Goal: Transaction & Acquisition: Obtain resource

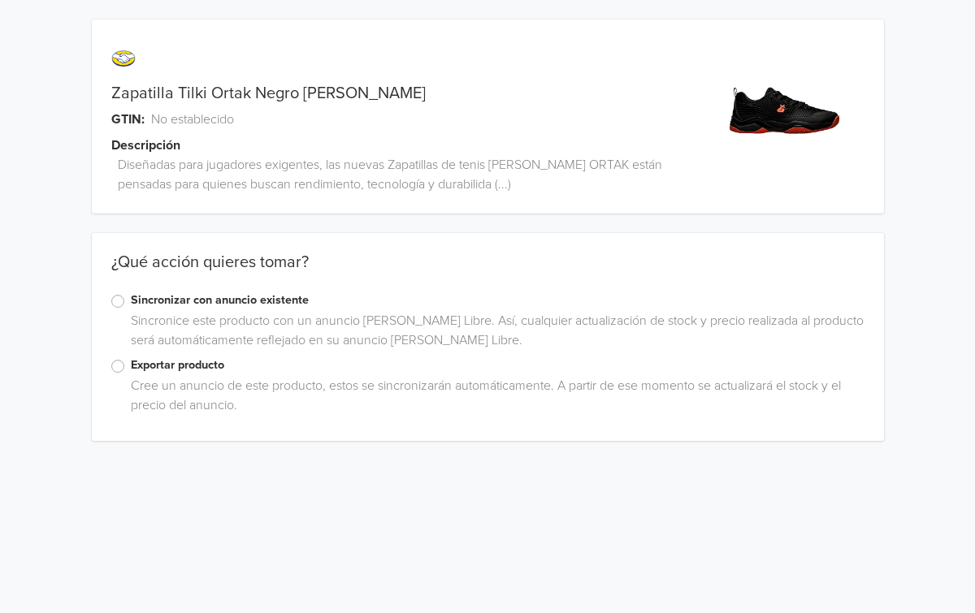
click at [131, 364] on label "Exportar producto" at bounding box center [497, 366] width 733 height 18
click at [0, 0] on input "Exportar producto" at bounding box center [0, 0] width 0 height 0
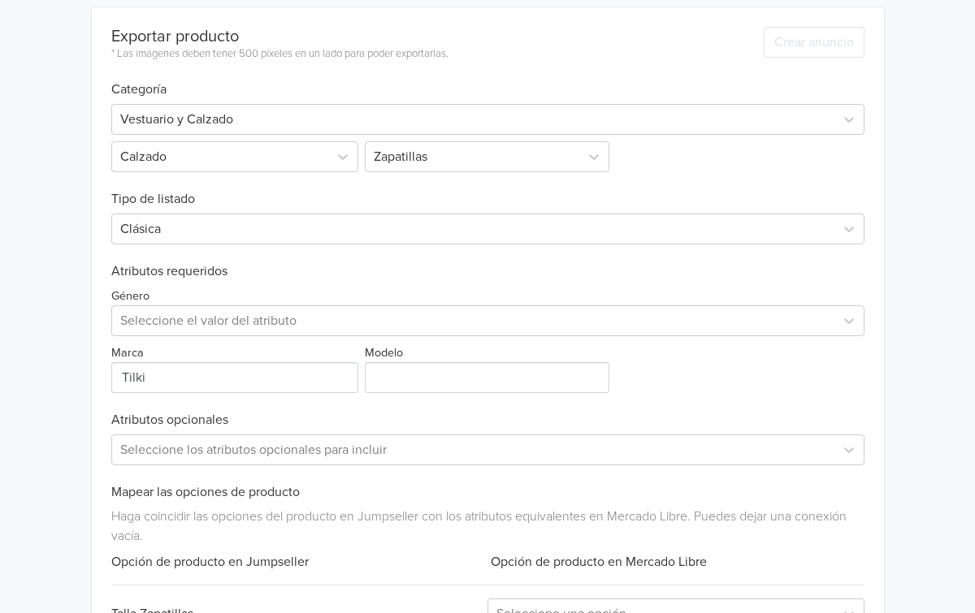
scroll to position [420, 0]
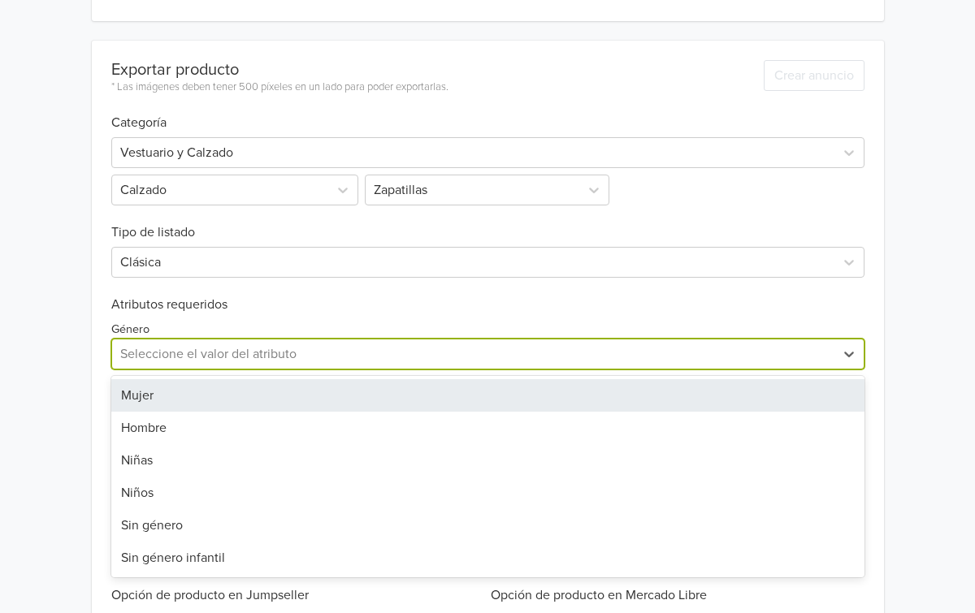
click at [201, 345] on div at bounding box center [473, 354] width 706 height 23
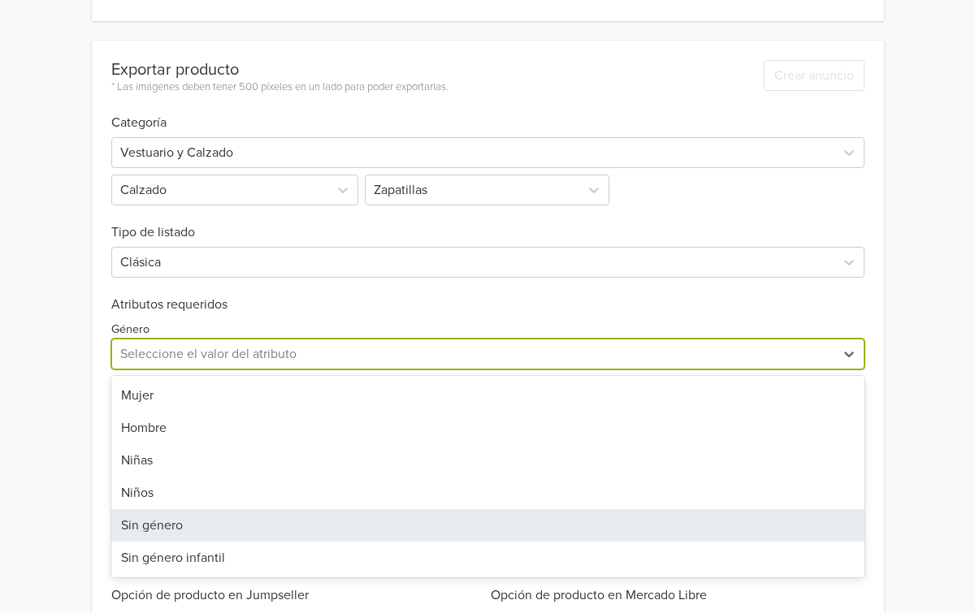
click at [172, 520] on div "Sin género" at bounding box center [487, 525] width 753 height 32
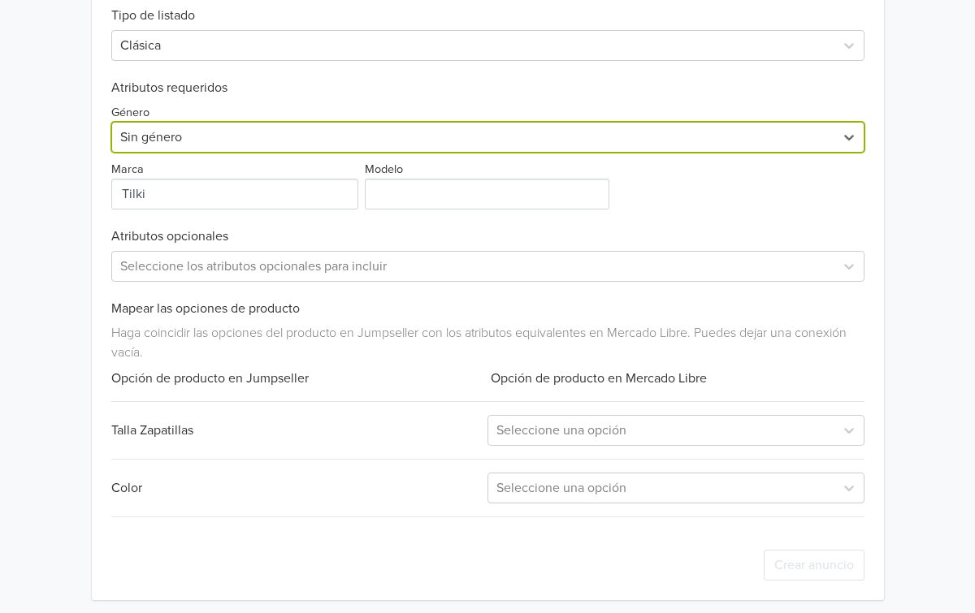
scroll to position [643, 0]
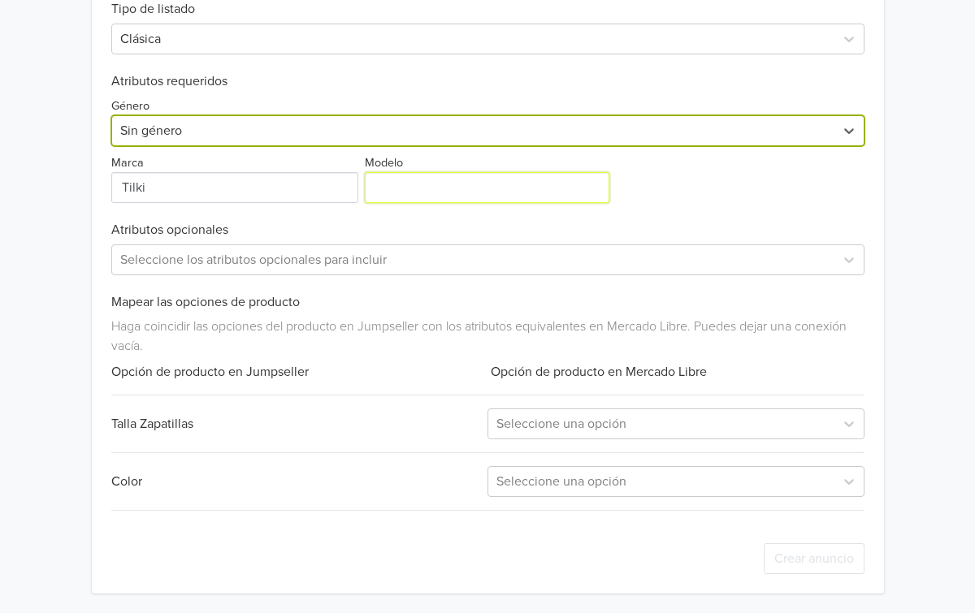
click at [413, 184] on input "Modelo" at bounding box center [487, 187] width 244 height 31
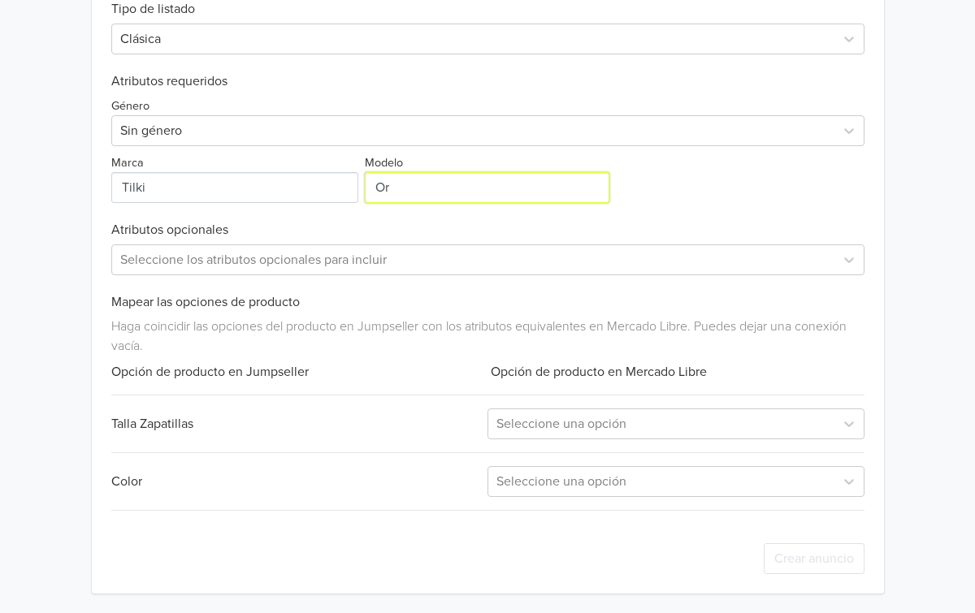
type input "Ortak"
click at [564, 419] on div at bounding box center [661, 424] width 330 height 23
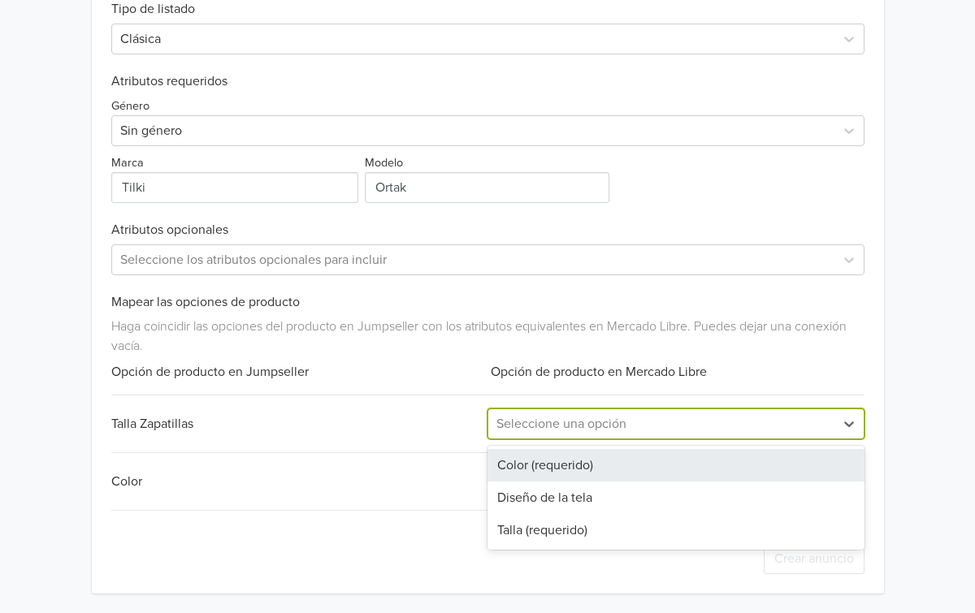
click at [544, 469] on div "Color (requerido)" at bounding box center [675, 465] width 377 height 32
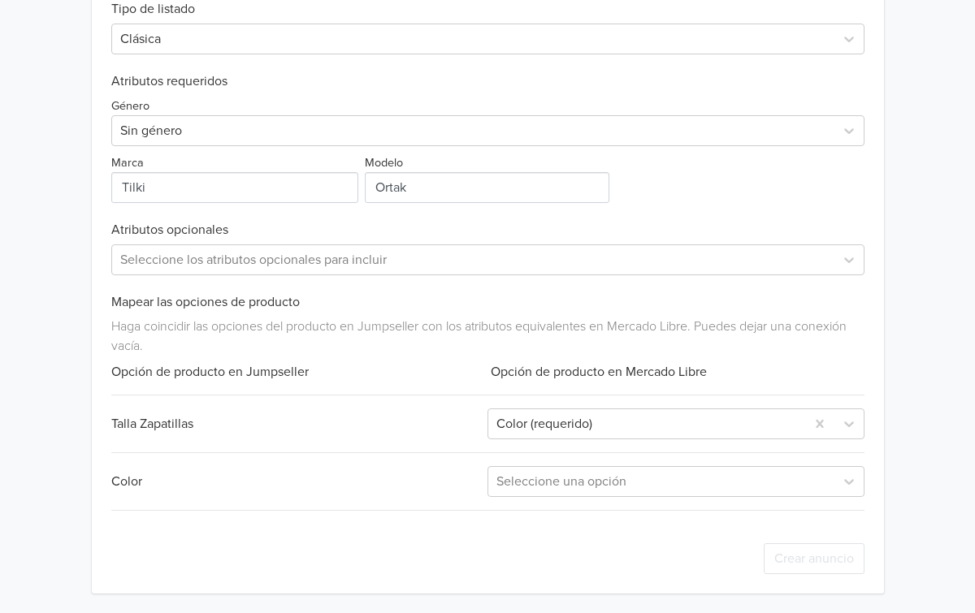
click at [543, 501] on div "Exportar producto * Las imágenes deben tener 500 píxeles en un lado para poder …" at bounding box center [487, 205] width 753 height 776
click at [546, 495] on div "Seleccione una opción" at bounding box center [661, 481] width 346 height 29
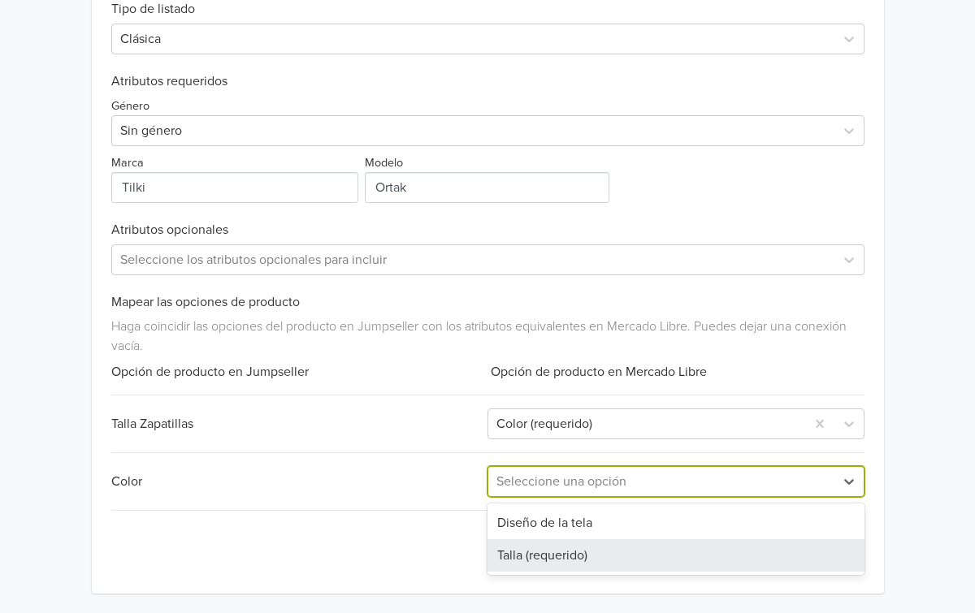
click at [543, 558] on div "Talla (requerido)" at bounding box center [675, 555] width 377 height 32
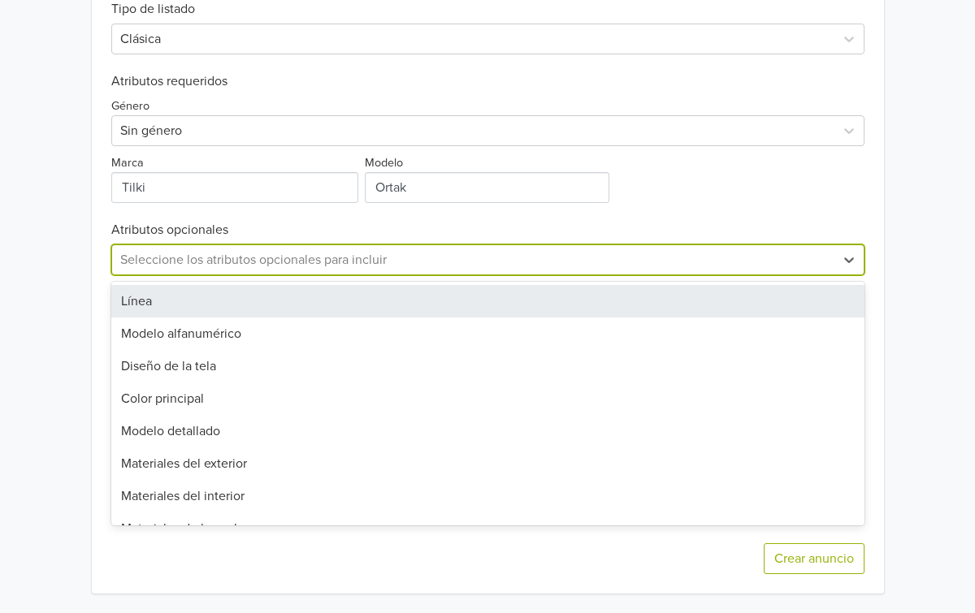
click at [269, 246] on div "Seleccione los atributos opcionales para incluir" at bounding box center [473, 259] width 722 height 29
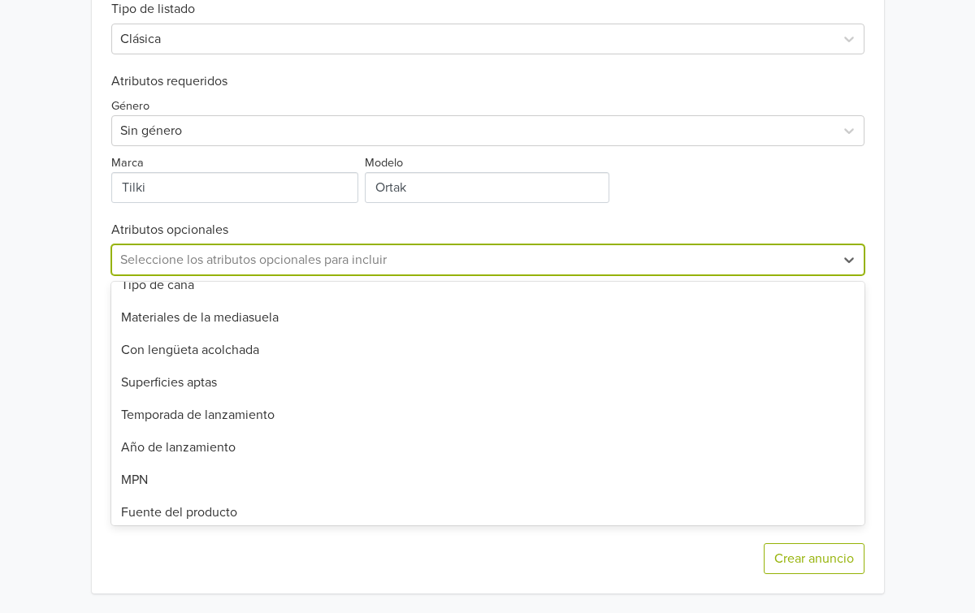
scroll to position [965, 0]
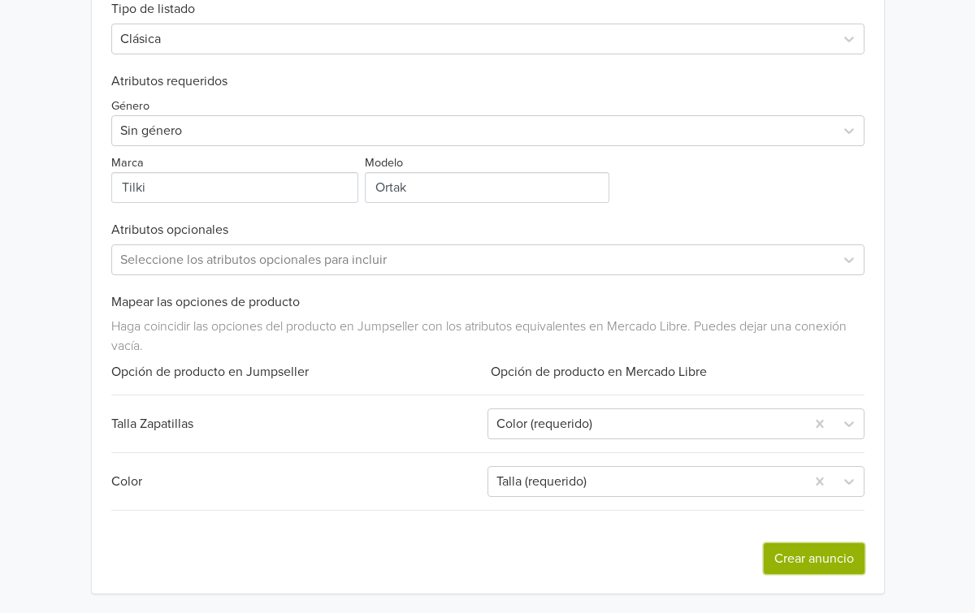
click at [825, 559] on button "Crear anuncio" at bounding box center [813, 558] width 101 height 31
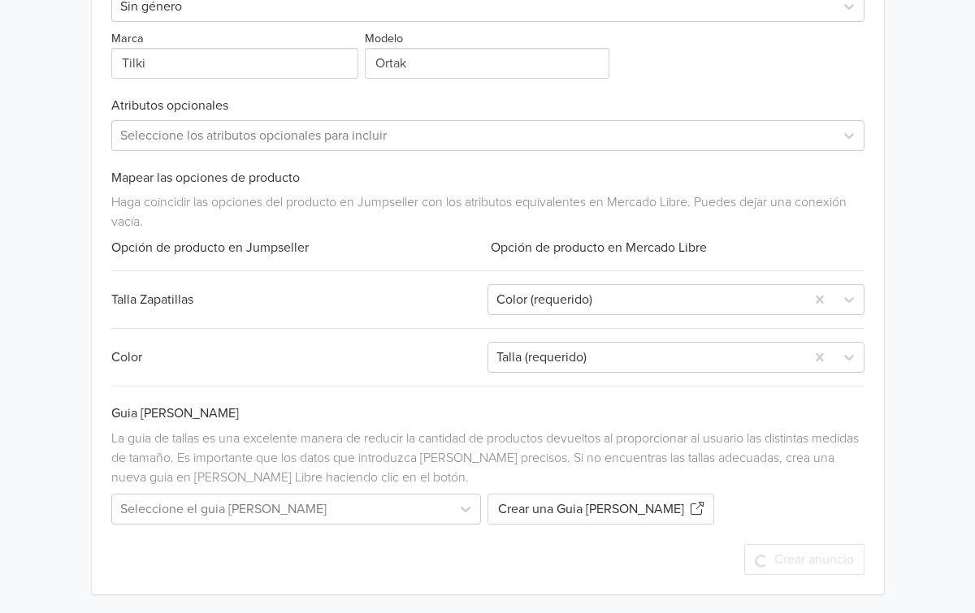
scroll to position [0, 0]
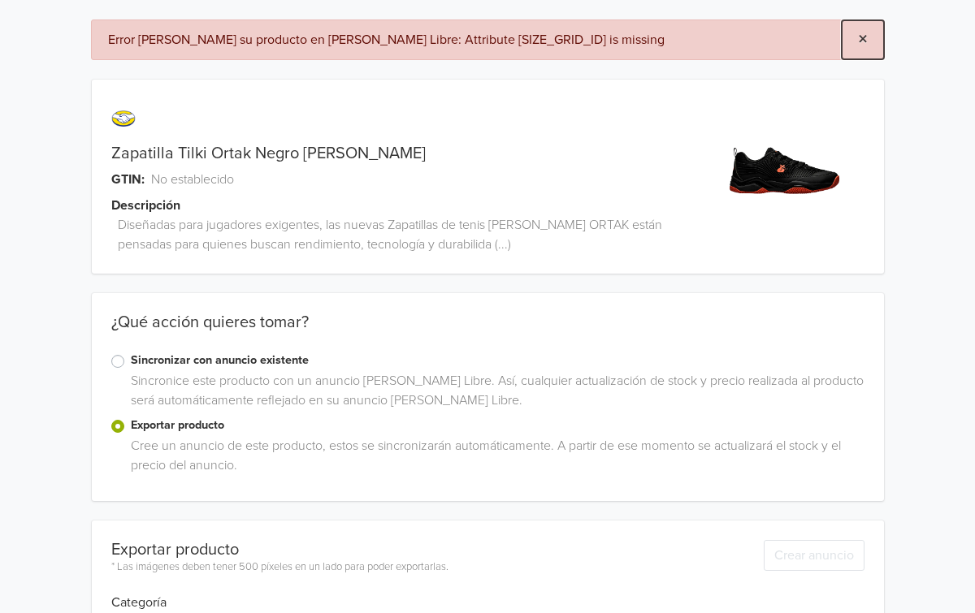
click at [870, 43] on button "×" at bounding box center [862, 39] width 42 height 39
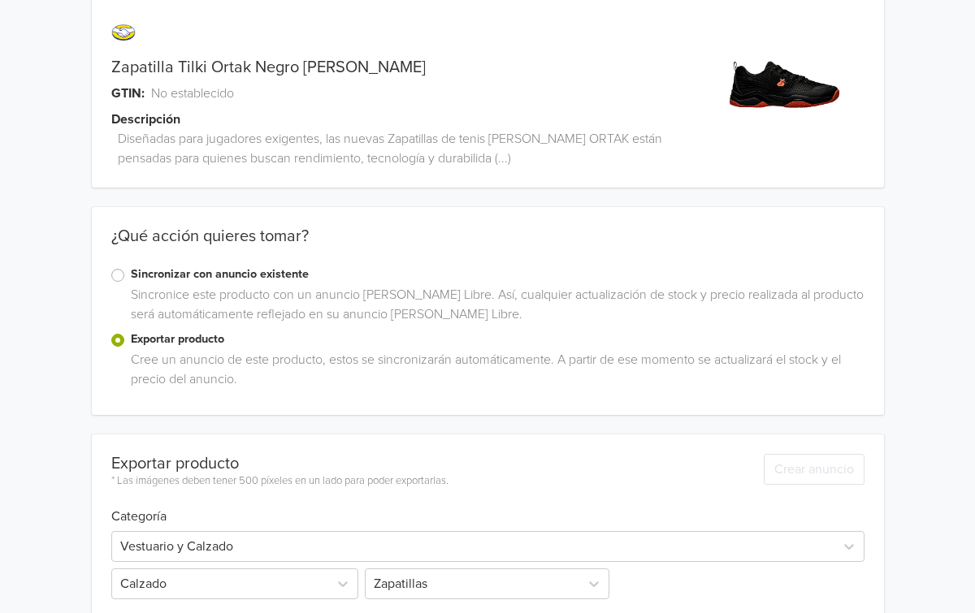
scroll to position [768, 0]
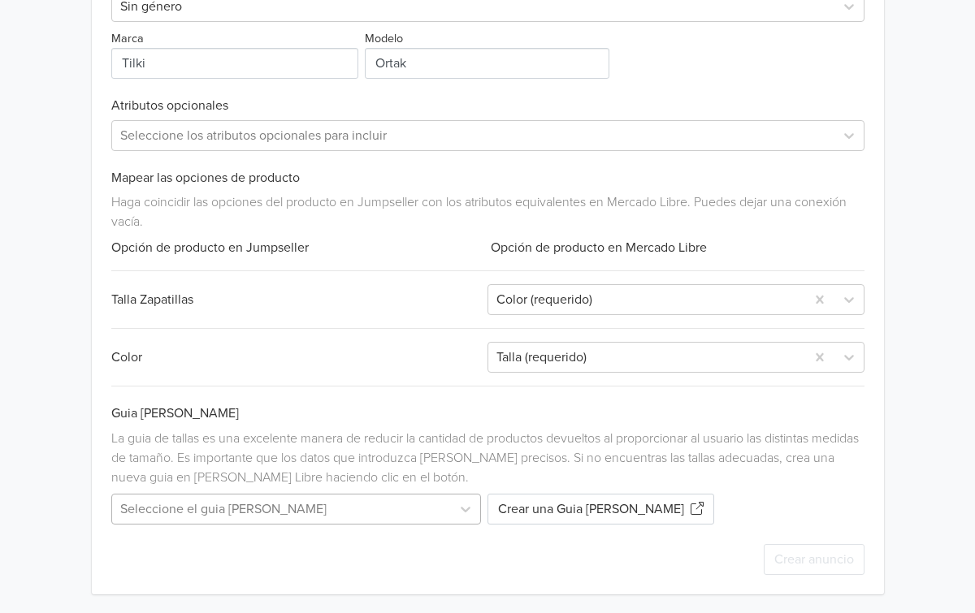
click at [312, 512] on div at bounding box center [281, 509] width 323 height 23
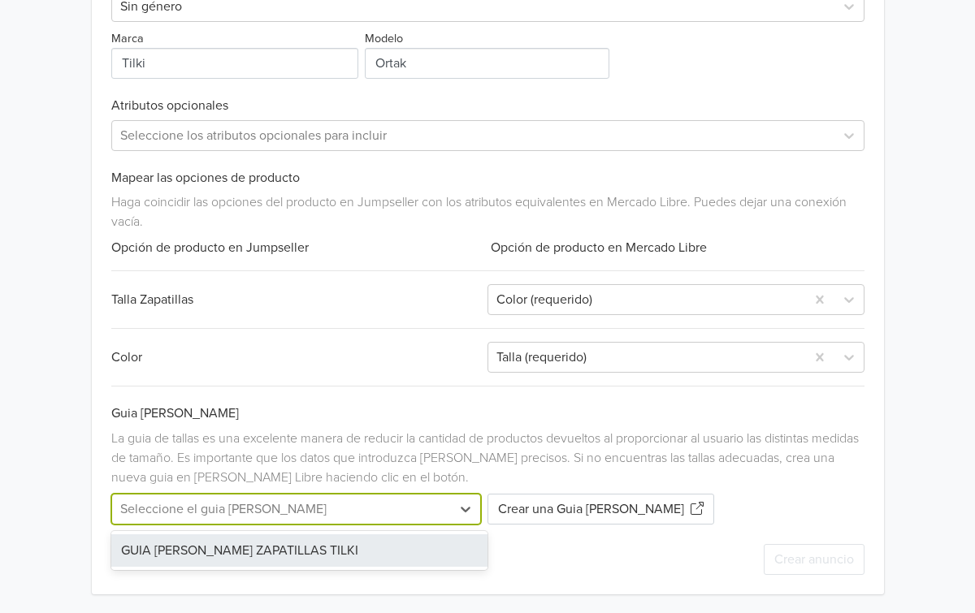
click at [290, 556] on div "GUIA [PERSON_NAME] ZAPATILLAS TILKI" at bounding box center [299, 550] width 377 height 32
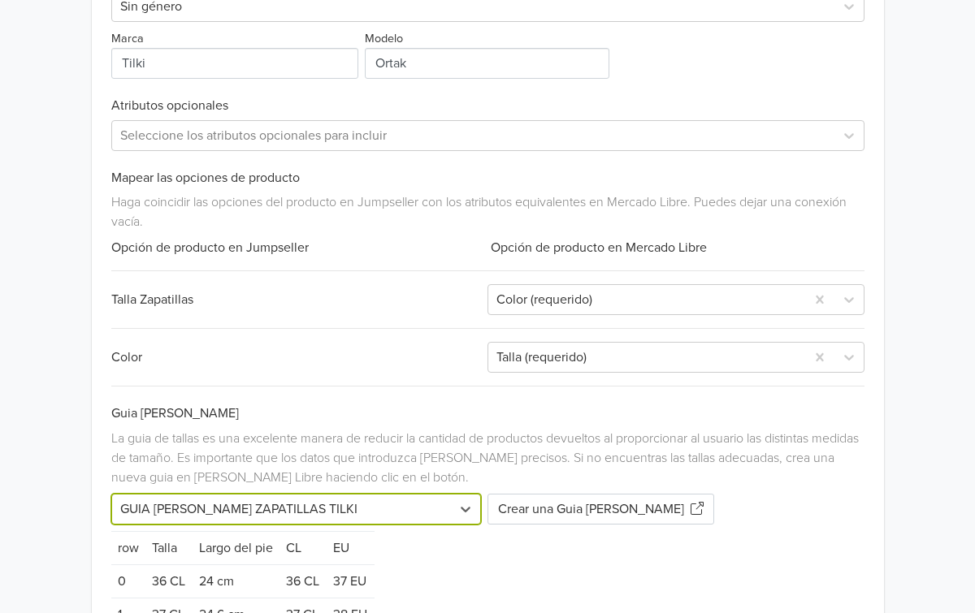
scroll to position [155, 0]
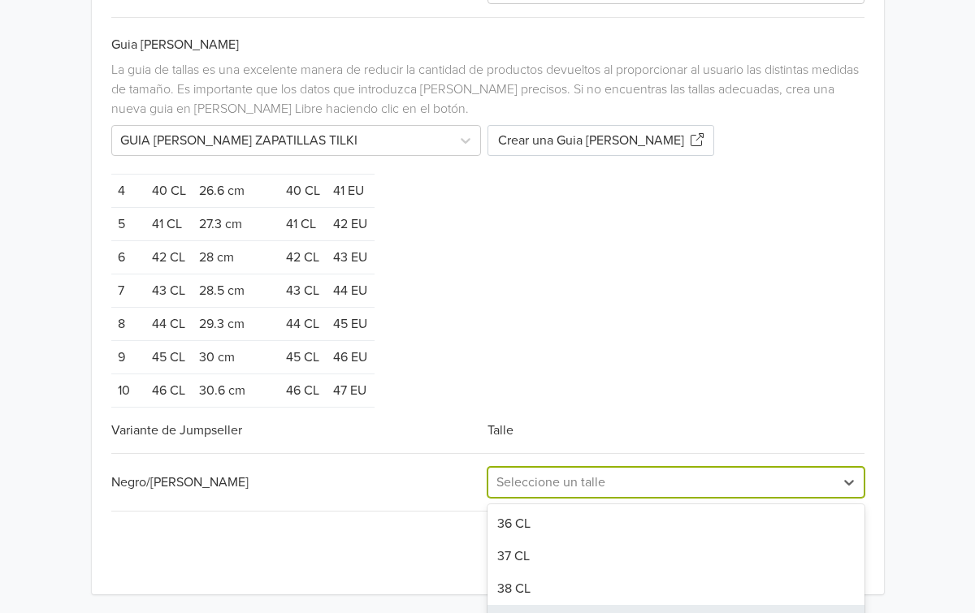
click at [661, 487] on div "39 CL, 4 of 11. 11 results available. Use Up and Down to choose options, press …" at bounding box center [675, 482] width 377 height 31
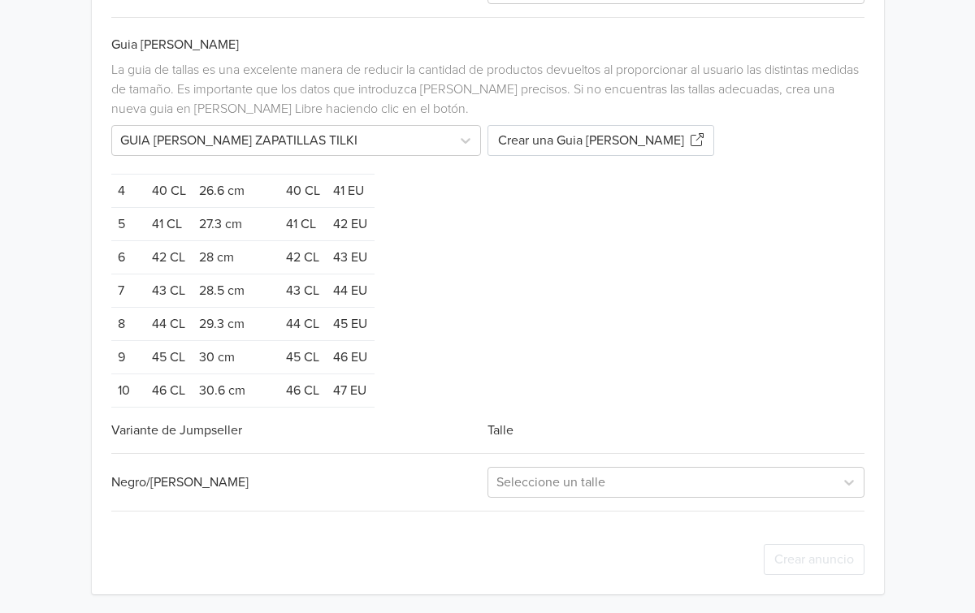
click at [563, 499] on div "Negro/[PERSON_NAME] un [PERSON_NAME]" at bounding box center [487, 482] width 753 height 58
click at [577, 481] on div "Seleccione un talle" at bounding box center [675, 482] width 377 height 31
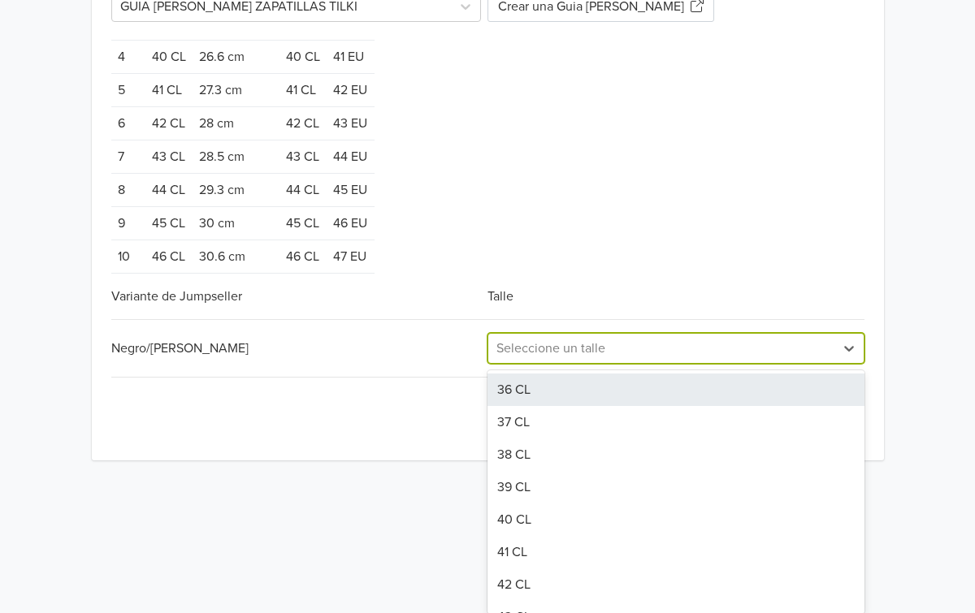
click at [553, 384] on div "36 CL" at bounding box center [675, 390] width 377 height 32
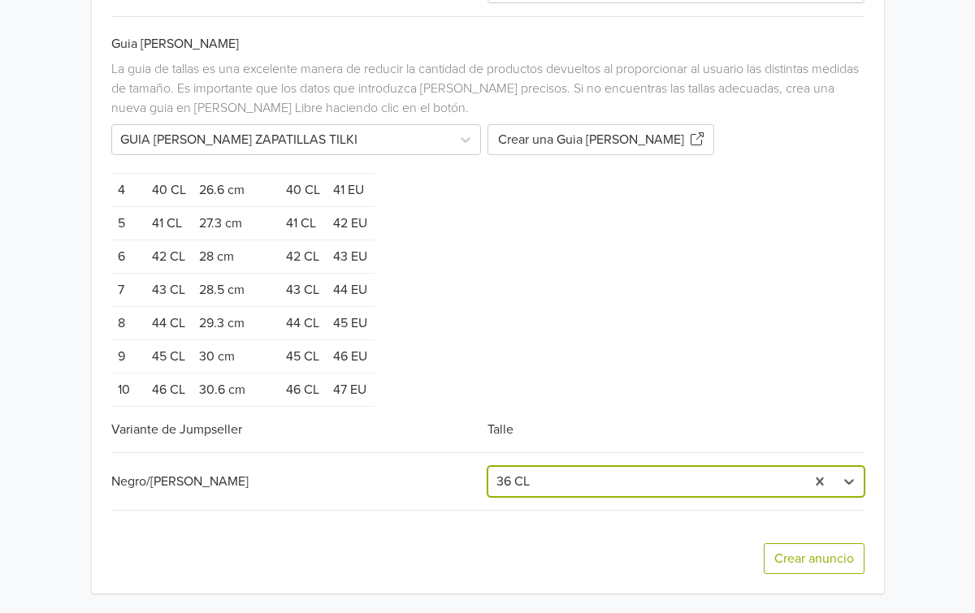
scroll to position [1136, 0]
click at [799, 565] on button "Crear anuncio" at bounding box center [813, 559] width 101 height 31
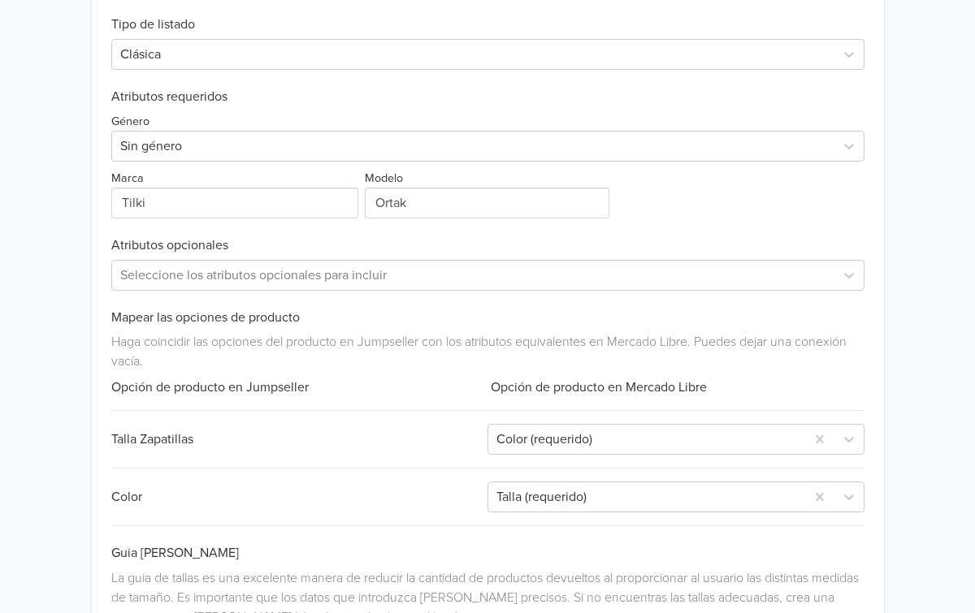
scroll to position [0, 0]
